Goal: Task Accomplishment & Management: Manage account settings

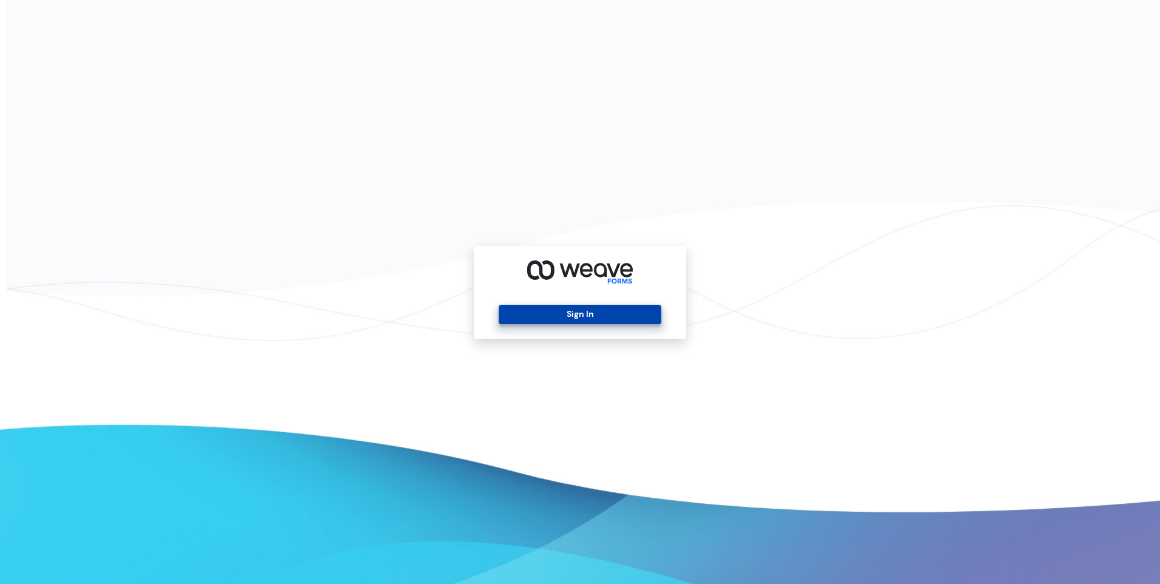
click at [550, 314] on button "Sign In" at bounding box center [580, 313] width 162 height 19
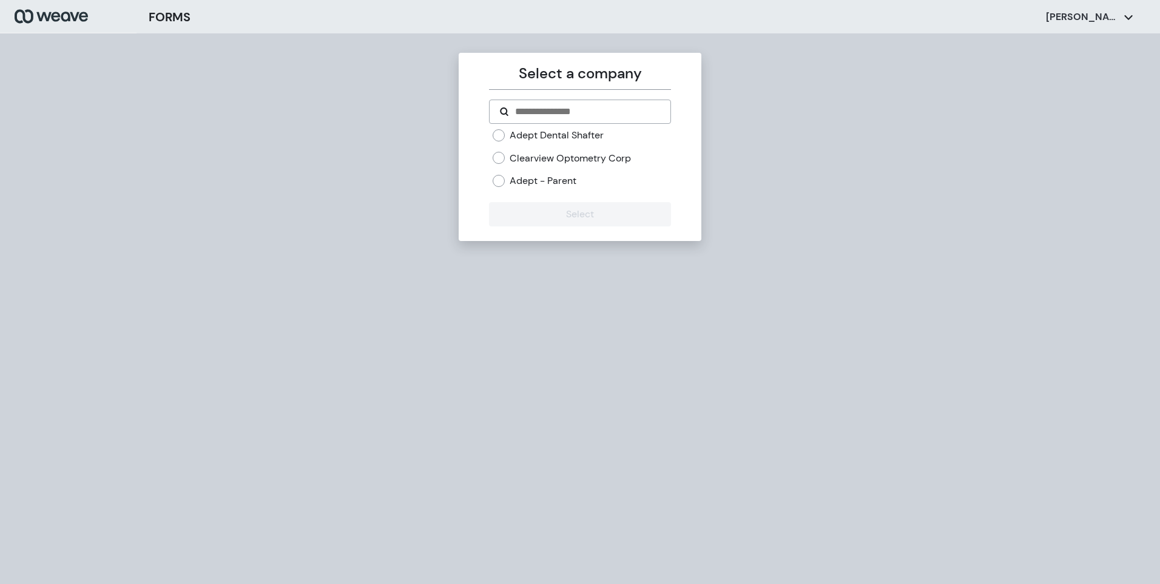
click at [261, 339] on div "Select a company Adept Dental Shafter Clearview Optometry Corp Adept - Parent S…" at bounding box center [580, 325] width 1160 height 584
click at [534, 139] on label "Adept Dental Shafter" at bounding box center [557, 135] width 94 height 13
click at [557, 207] on button "Select" at bounding box center [579, 214] width 181 height 24
